Goal: Find specific page/section: Find specific page/section

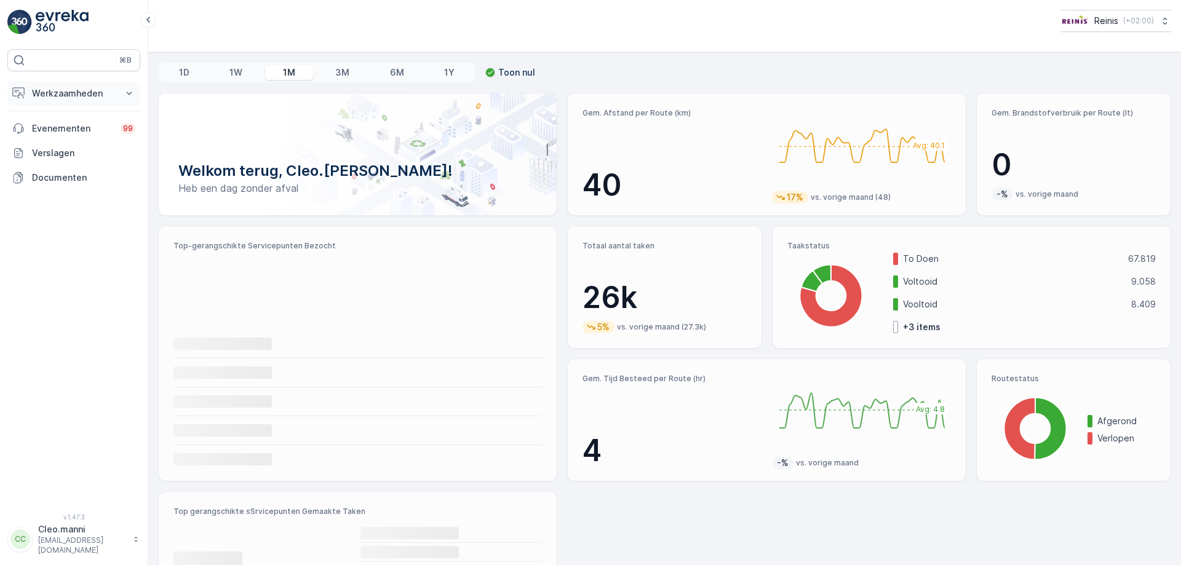
click at [59, 93] on p "Werkzaamheden" at bounding box center [74, 93] width 84 height 12
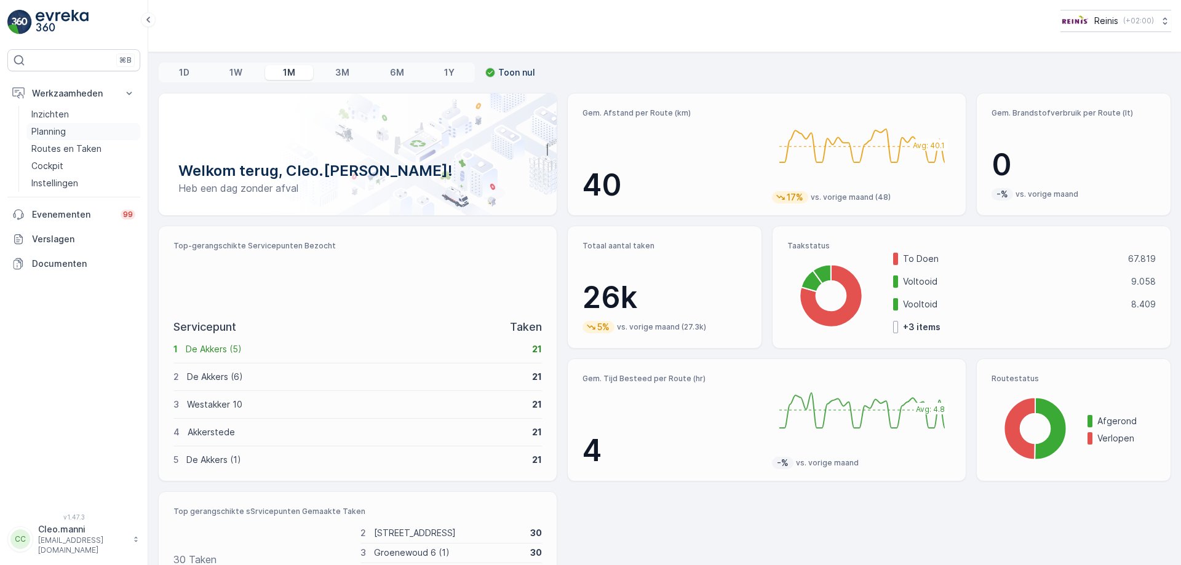
click at [62, 132] on p "Planning" at bounding box center [48, 131] width 34 height 12
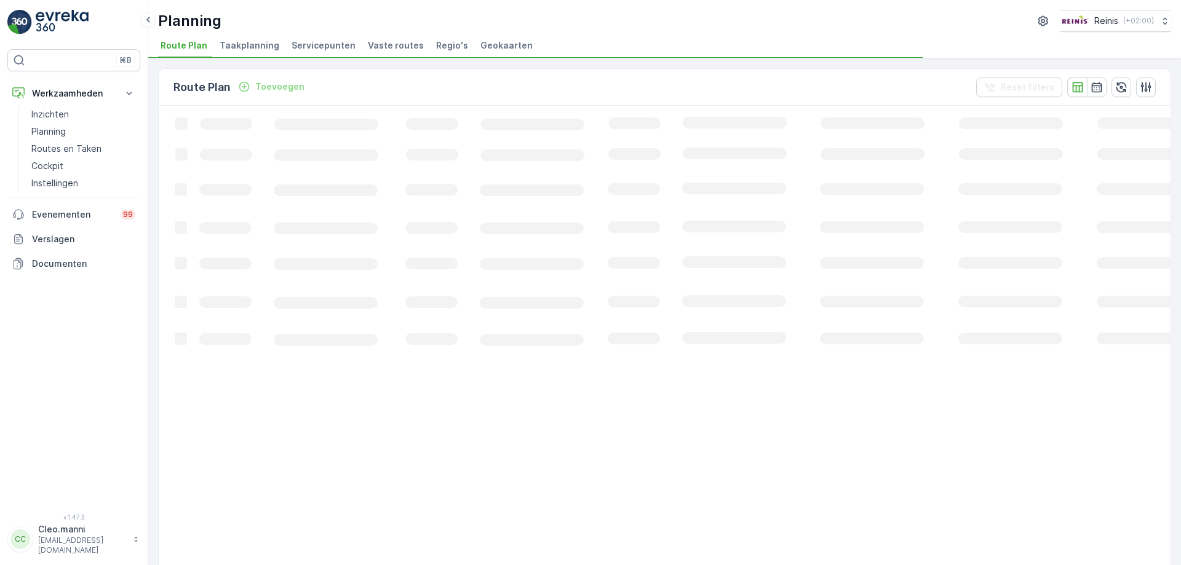
click at [397, 47] on span "Vaste routes" at bounding box center [396, 45] width 56 height 12
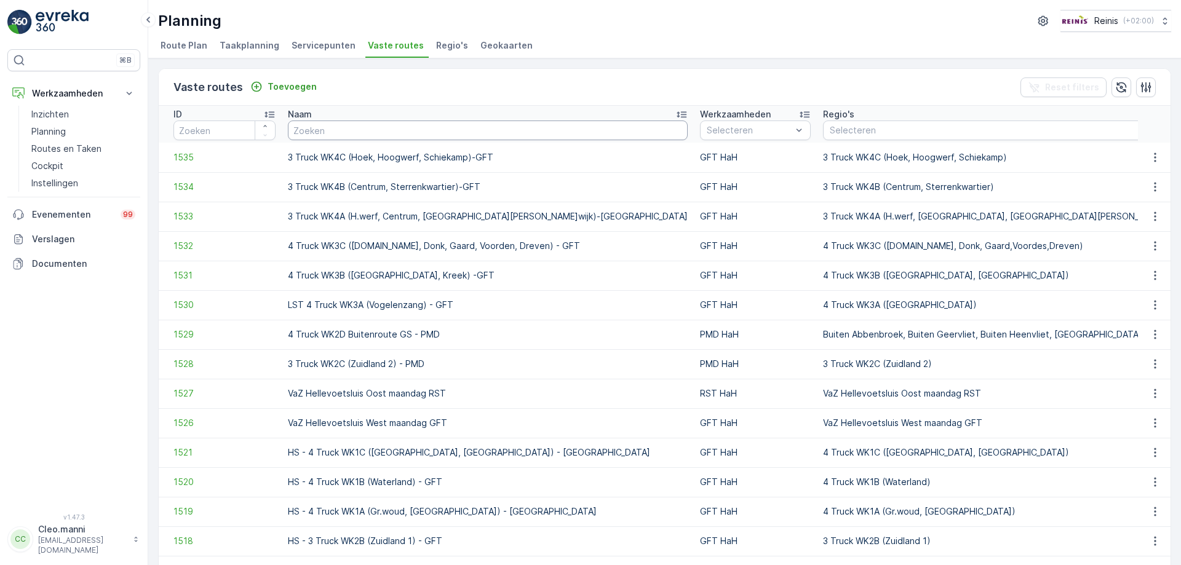
click at [332, 128] on input "text" at bounding box center [488, 131] width 400 height 20
type input "vaz"
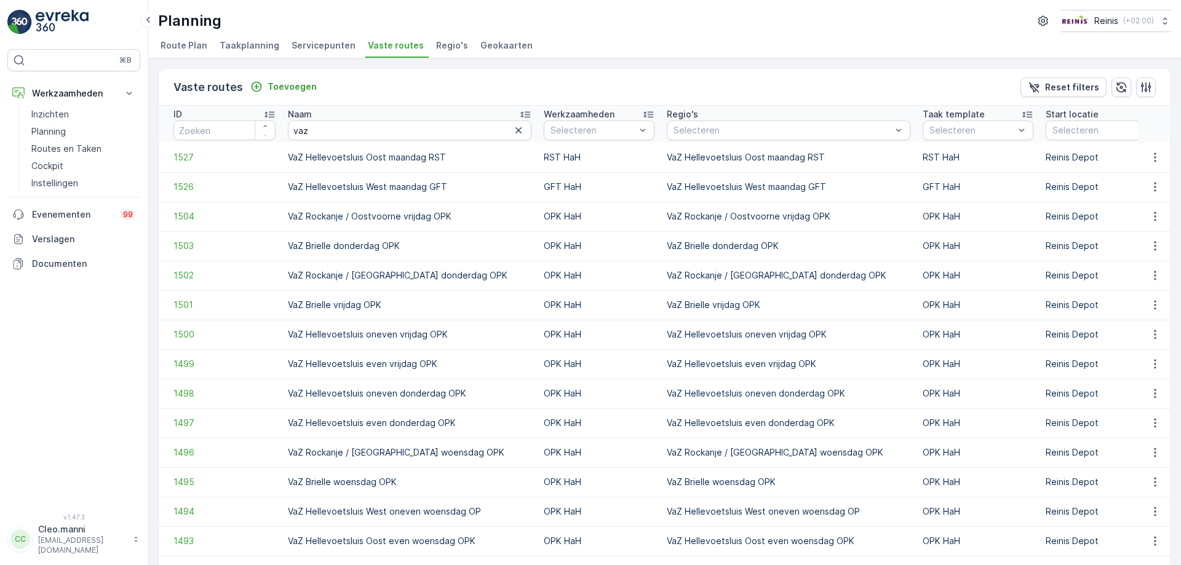
click at [271, 115] on icon at bounding box center [270, 115] width 10 height 6
